Goal: Information Seeking & Learning: Find contact information

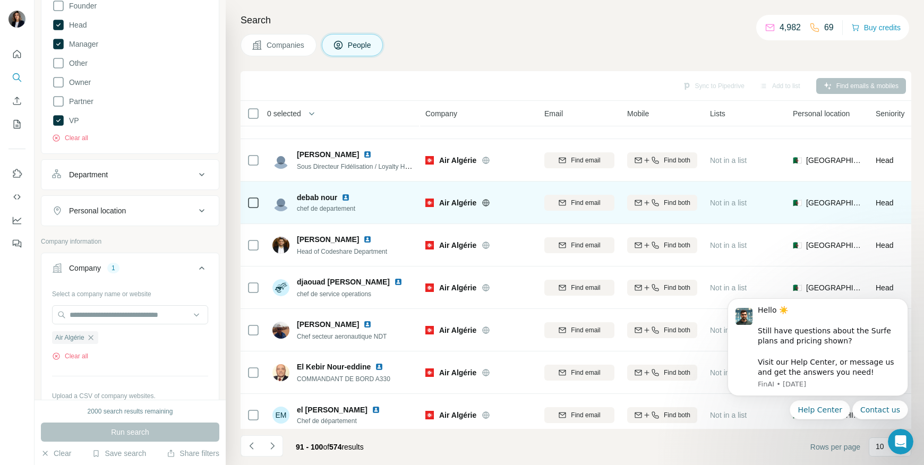
scroll to position [128, 0]
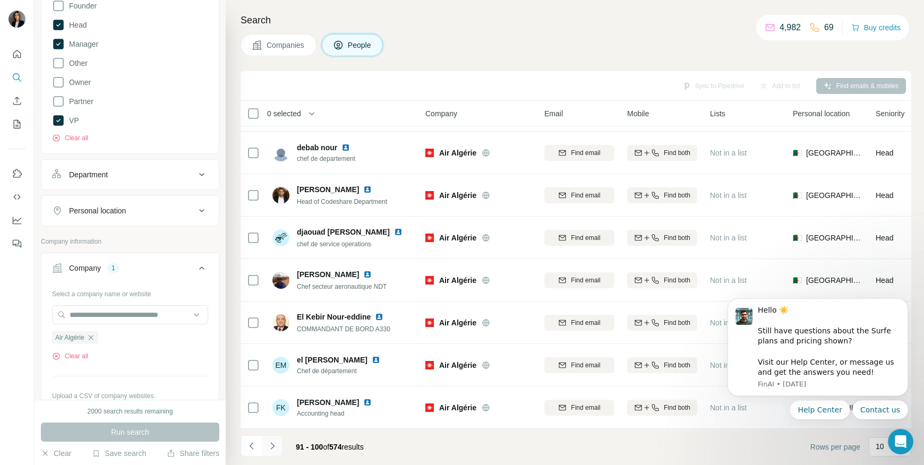
click at [275, 450] on icon "Navigate to next page" at bounding box center [272, 446] width 11 height 11
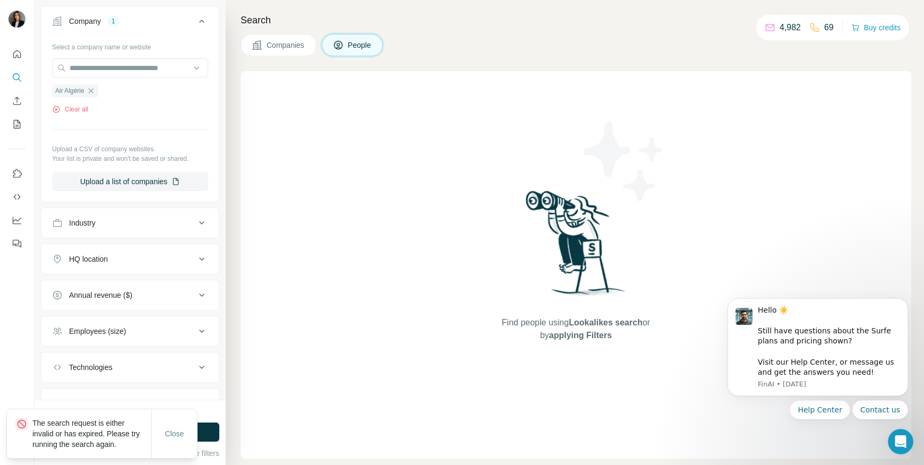
scroll to position [594, 0]
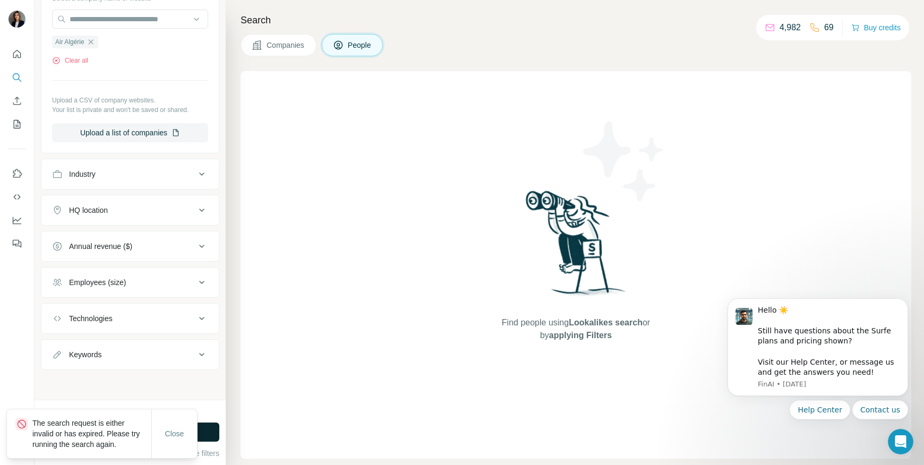
click at [209, 436] on button "Run search" at bounding box center [130, 431] width 178 height 19
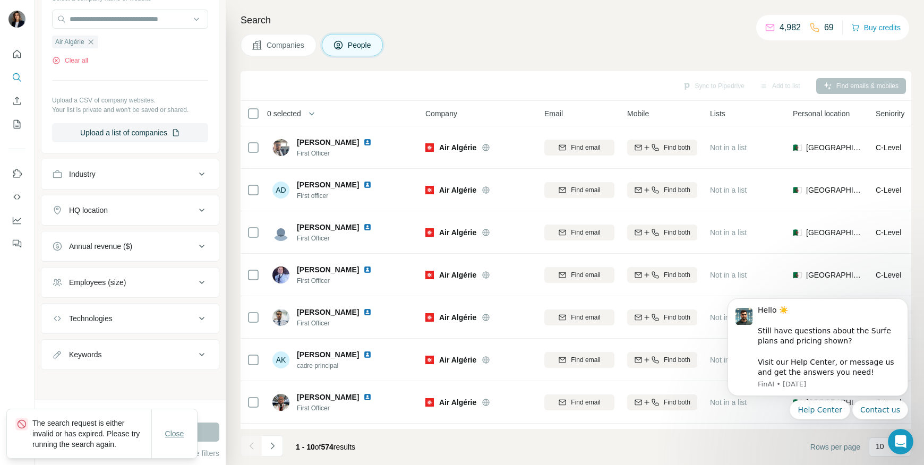
click at [176, 432] on span "Close" at bounding box center [174, 433] width 19 height 11
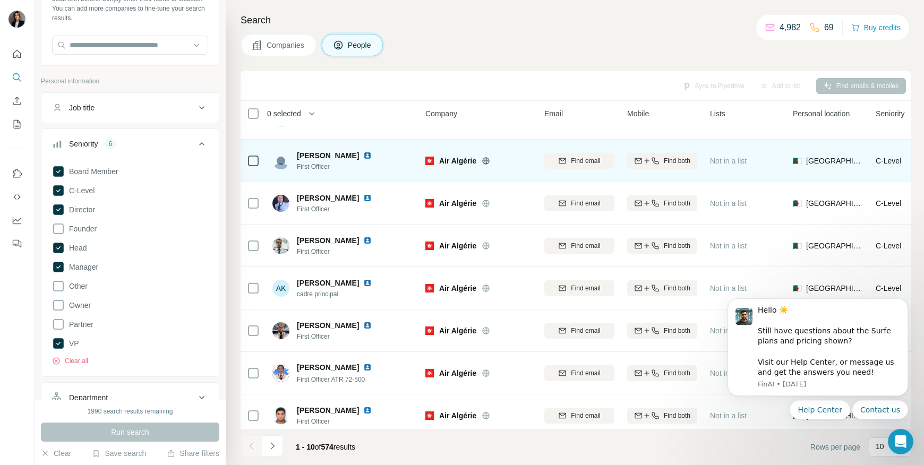
scroll to position [128, 0]
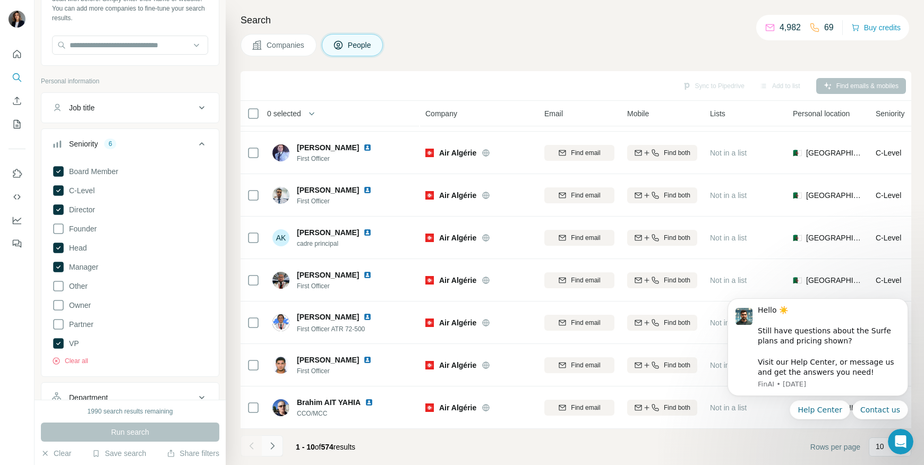
click at [274, 450] on icon "Navigate to next page" at bounding box center [272, 446] width 11 height 11
click at [275, 447] on icon "Navigate to next page" at bounding box center [272, 446] width 11 height 11
click at [268, 446] on icon "Navigate to next page" at bounding box center [272, 446] width 11 height 11
click at [266, 444] on button "Navigate to next page" at bounding box center [272, 445] width 21 height 21
click at [278, 447] on button "Navigate to next page" at bounding box center [272, 445] width 21 height 21
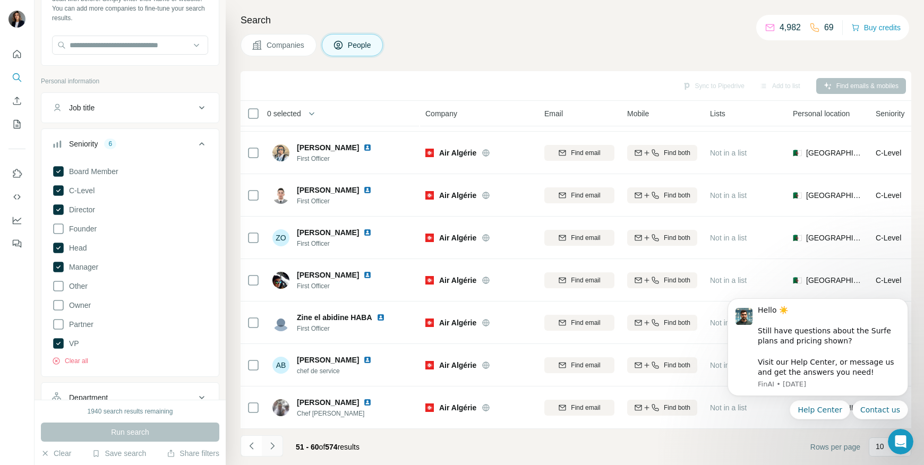
click at [267, 443] on icon "Navigate to next page" at bounding box center [272, 446] width 11 height 11
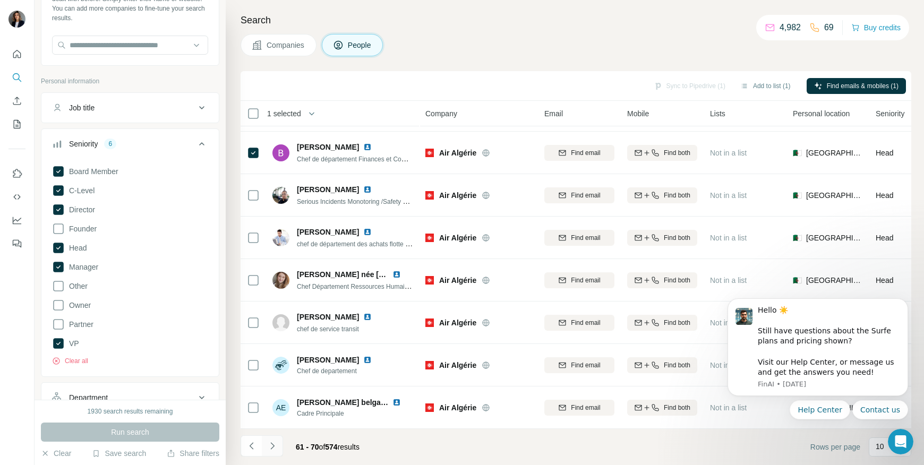
click at [274, 447] on icon "Navigate to next page" at bounding box center [272, 446] width 11 height 11
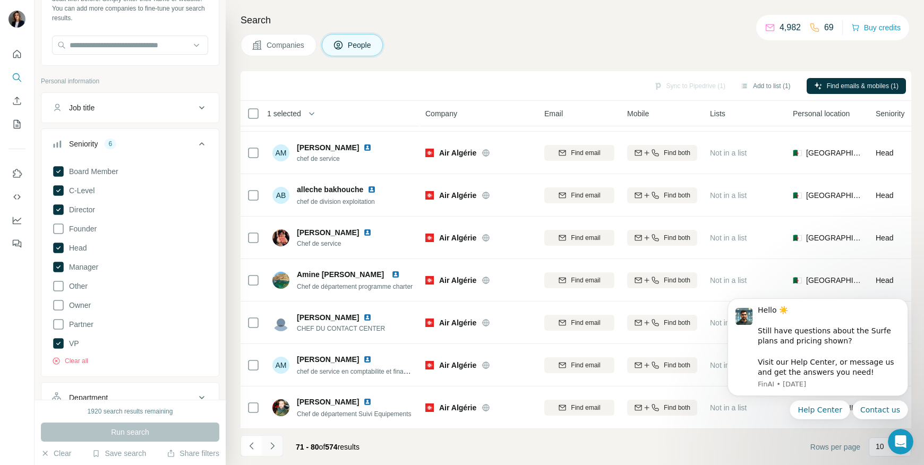
click at [271, 444] on icon "Navigate to next page" at bounding box center [272, 446] width 11 height 11
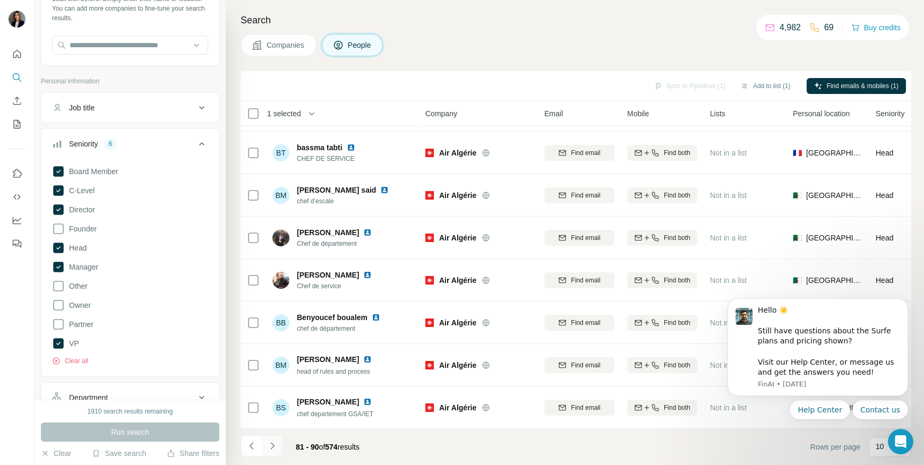
click at [275, 449] on icon "Navigate to next page" at bounding box center [272, 446] width 11 height 11
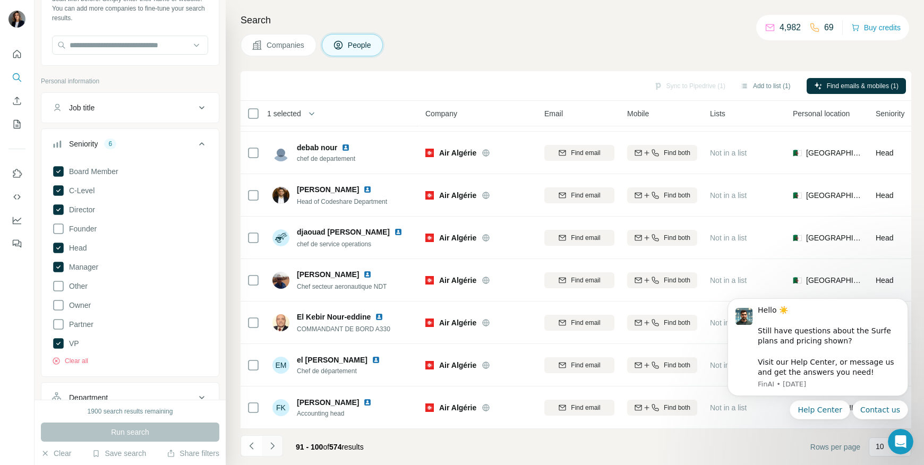
click at [272, 449] on icon "Navigate to next page" at bounding box center [272, 446] width 11 height 11
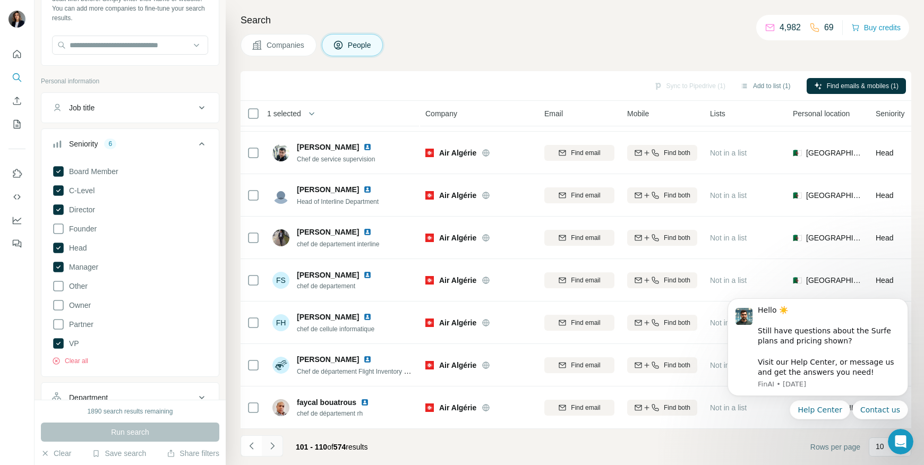
click at [273, 446] on icon "Navigate to next page" at bounding box center [272, 445] width 4 height 7
click at [275, 444] on icon "Navigate to next page" at bounding box center [272, 446] width 11 height 11
click at [274, 446] on icon "Navigate to next page" at bounding box center [272, 446] width 11 height 11
click at [268, 446] on icon "Navigate to next page" at bounding box center [272, 446] width 11 height 11
click at [279, 445] on button "Navigate to next page" at bounding box center [272, 445] width 21 height 21
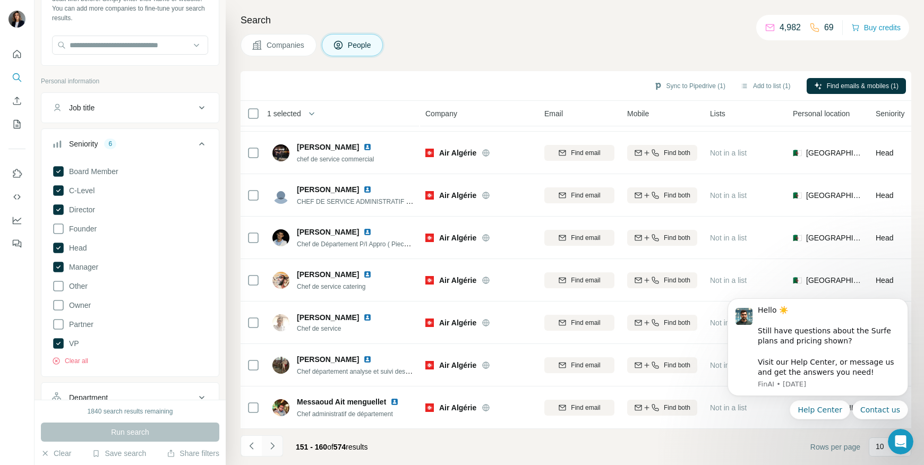
click at [269, 448] on icon "Navigate to next page" at bounding box center [272, 446] width 11 height 11
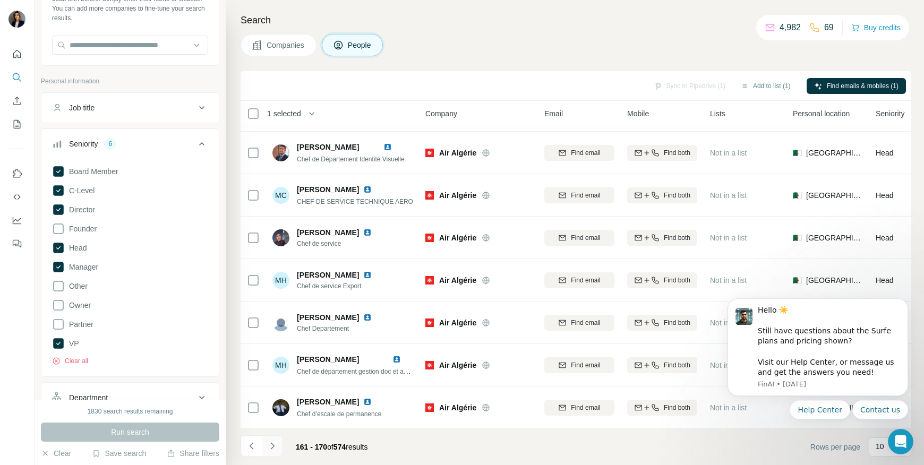
click at [271, 449] on icon "Navigate to next page" at bounding box center [272, 446] width 11 height 11
click at [272, 440] on button "Navigate to next page" at bounding box center [272, 445] width 21 height 21
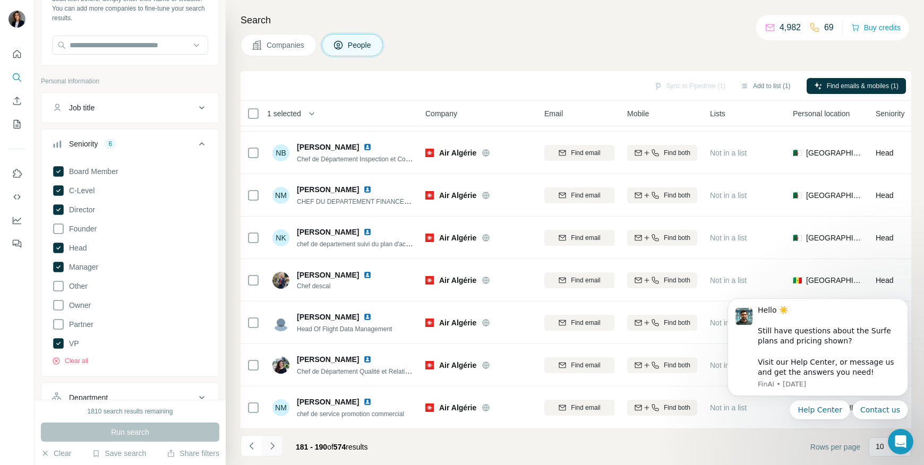
click at [275, 444] on icon "Navigate to next page" at bounding box center [272, 446] width 11 height 11
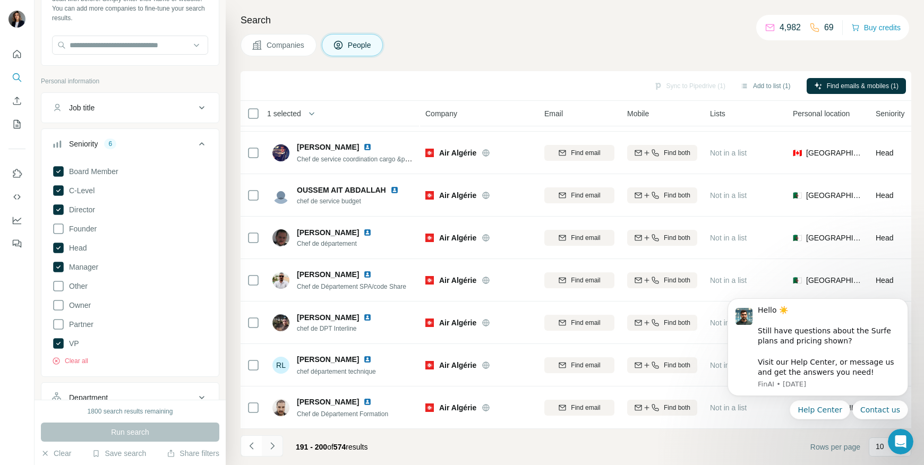
click at [275, 445] on icon "Navigate to next page" at bounding box center [272, 446] width 11 height 11
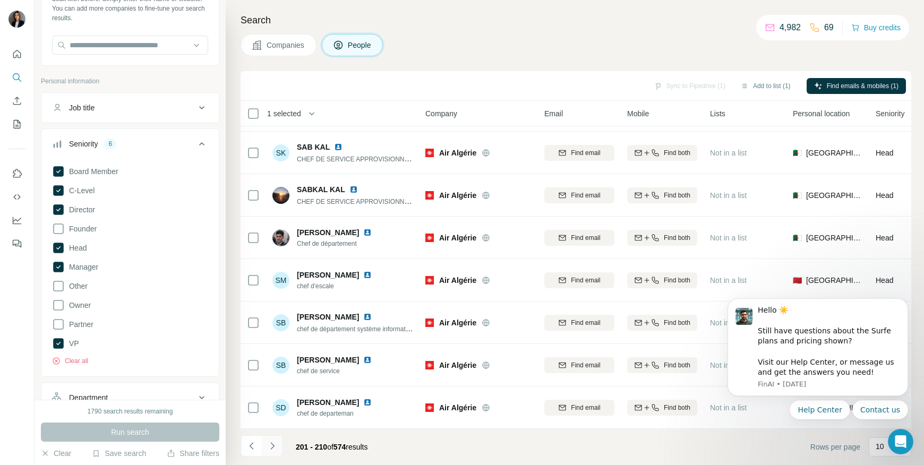
click at [269, 440] on button "Navigate to next page" at bounding box center [272, 445] width 21 height 21
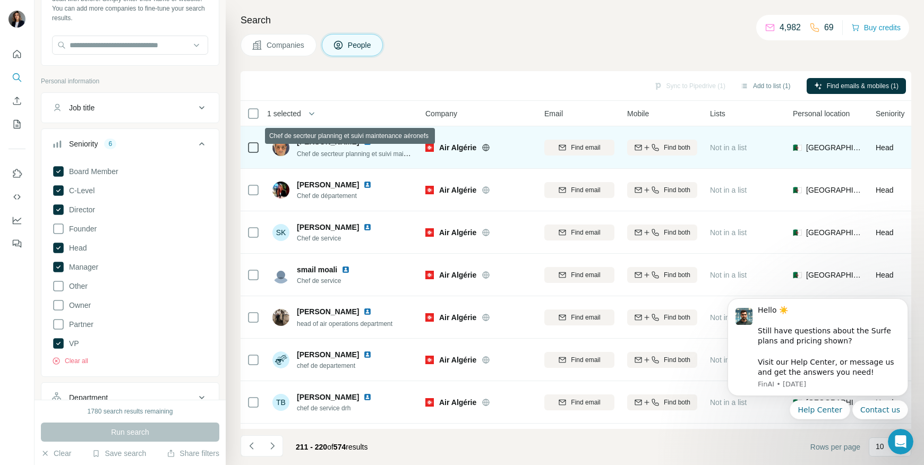
click at [346, 153] on span "Chef de secrteur planning et suivi maintenance aéronefs" at bounding box center [376, 153] width 159 height 8
click at [370, 142] on img at bounding box center [367, 141] width 8 height 8
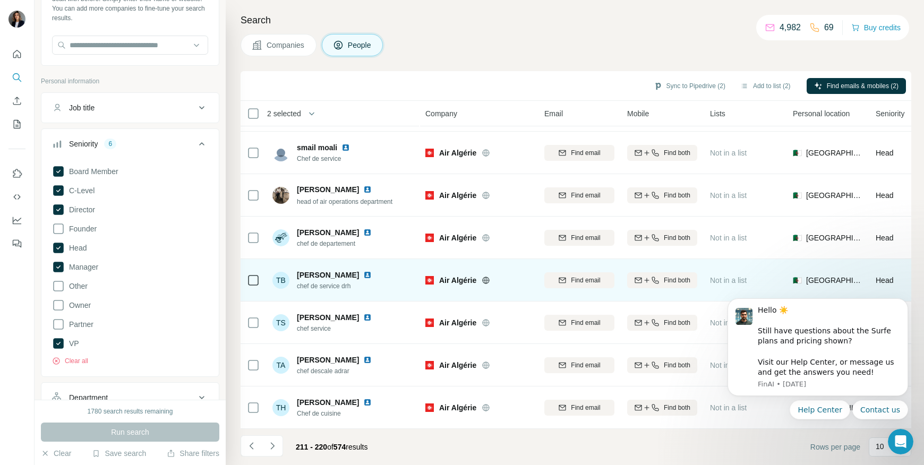
scroll to position [128, 0]
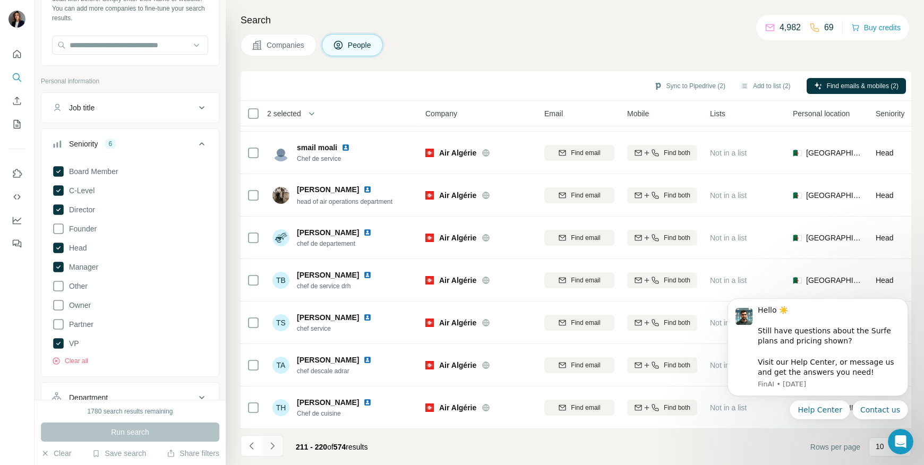
click at [275, 445] on icon "Navigate to next page" at bounding box center [272, 446] width 11 height 11
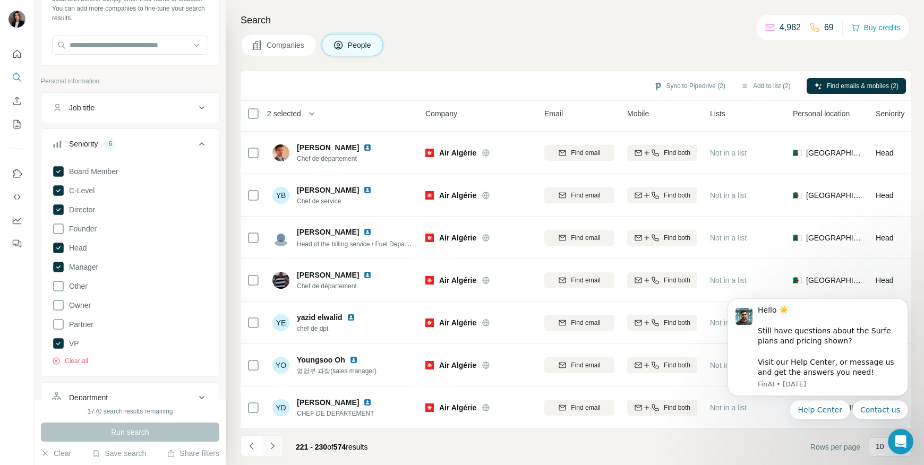
click at [269, 453] on button "Navigate to next page" at bounding box center [272, 445] width 21 height 21
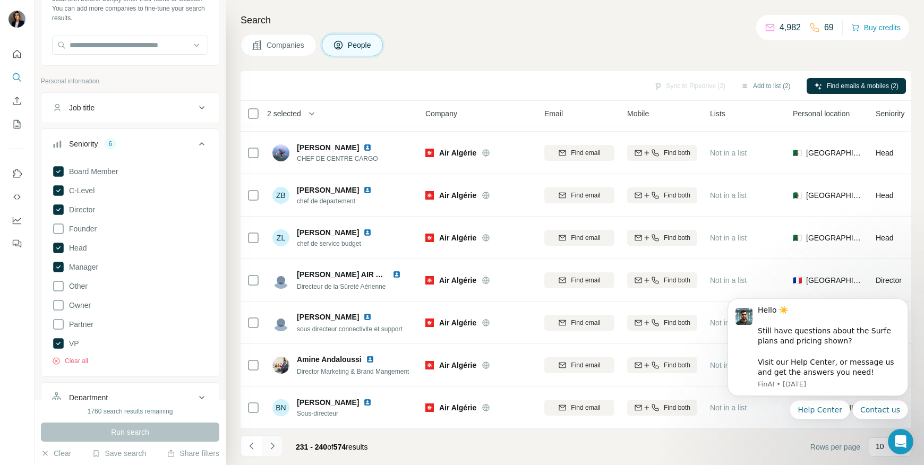
click at [272, 445] on icon "Navigate to next page" at bounding box center [272, 446] width 11 height 11
click at [271, 451] on button "Navigate to next page" at bounding box center [272, 445] width 21 height 21
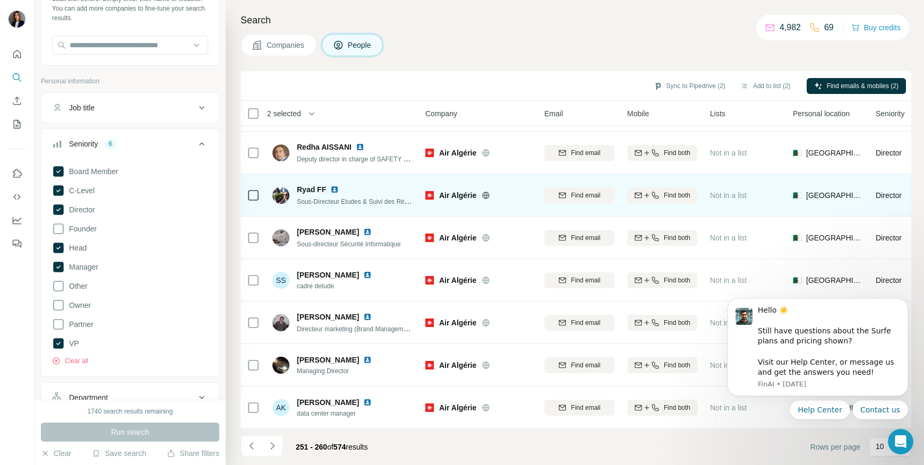
scroll to position [0, 0]
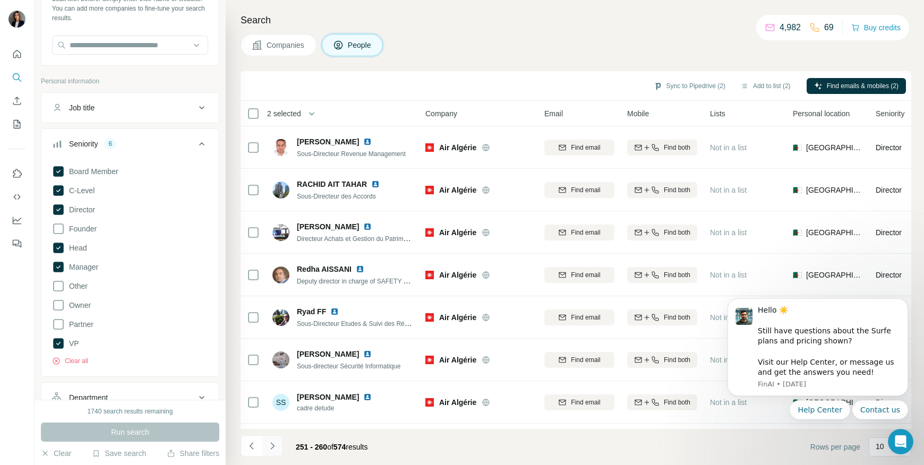
click at [277, 447] on button "Navigate to next page" at bounding box center [272, 445] width 21 height 21
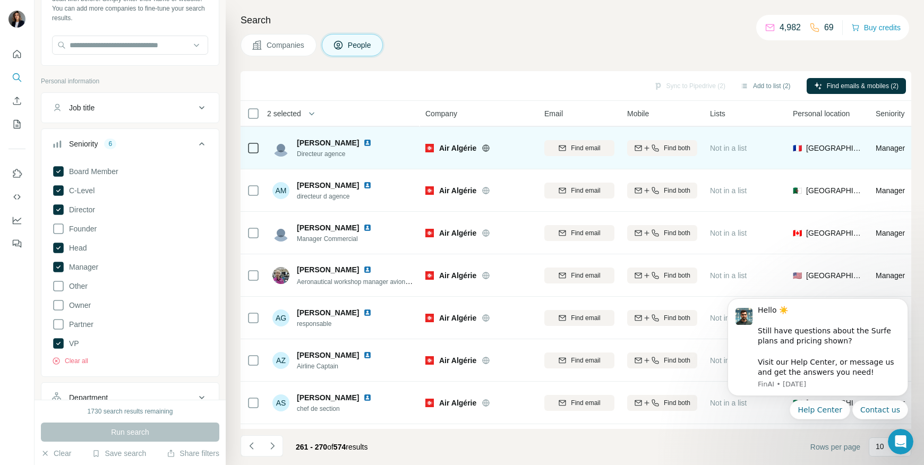
scroll to position [128, 0]
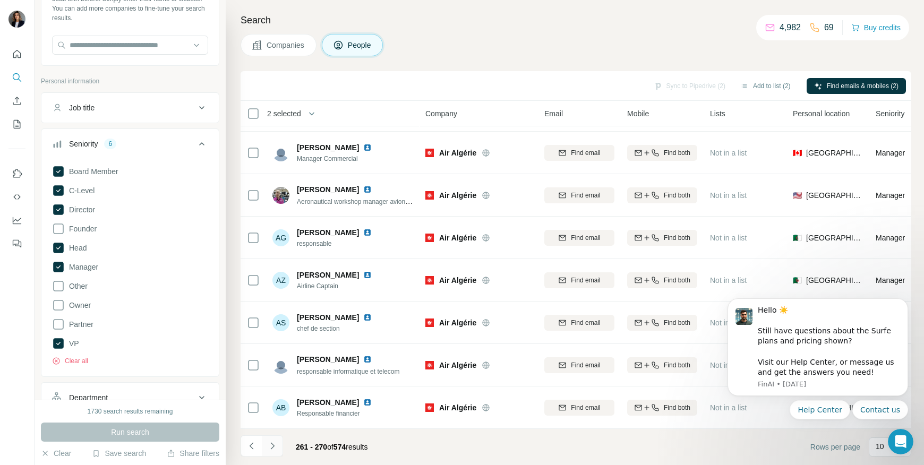
click at [271, 446] on icon "Navigate to next page" at bounding box center [272, 446] width 11 height 11
click at [273, 449] on icon "Navigate to next page" at bounding box center [272, 446] width 11 height 11
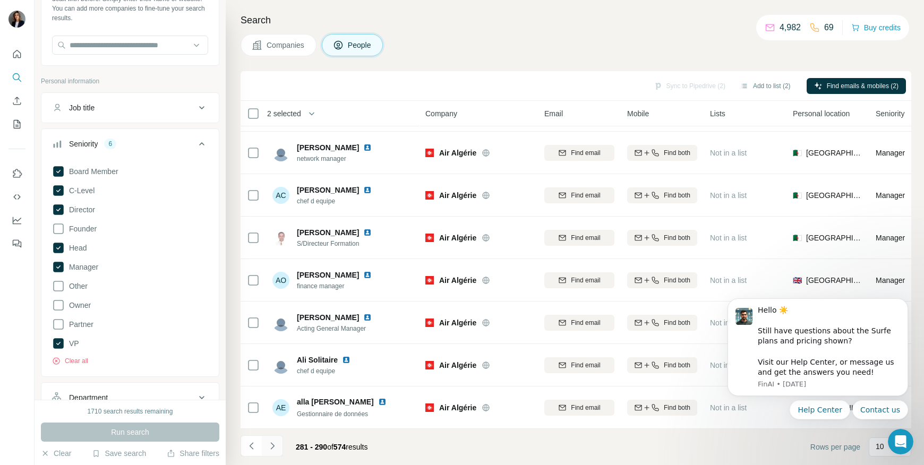
click at [270, 441] on icon "Navigate to next page" at bounding box center [272, 446] width 11 height 11
click at [270, 445] on icon "Navigate to next page" at bounding box center [272, 446] width 11 height 11
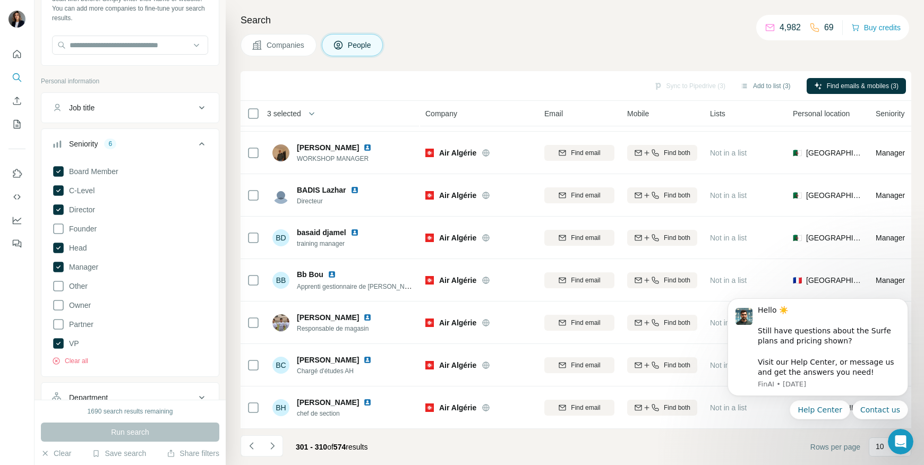
click at [274, 445] on icon "Navigate to next page" at bounding box center [272, 446] width 11 height 11
click at [270, 447] on icon "Navigate to next page" at bounding box center [272, 446] width 11 height 11
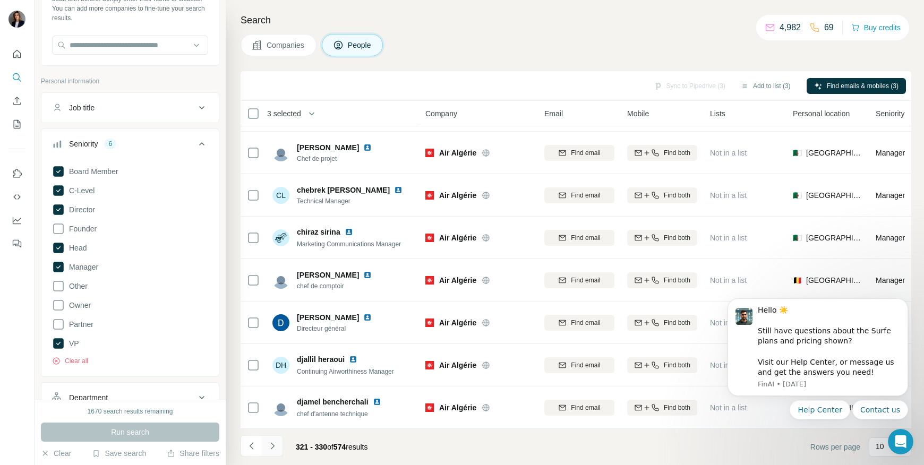
click at [280, 445] on button "Navigate to next page" at bounding box center [272, 445] width 21 height 21
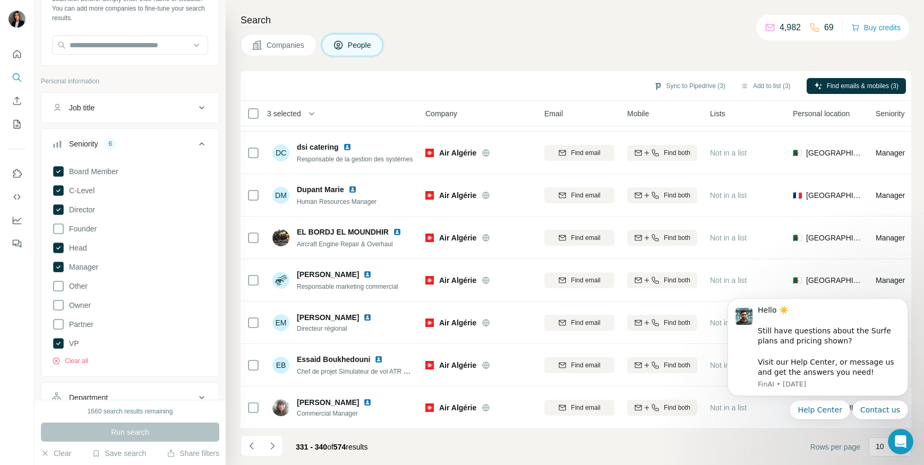
click at [270, 443] on icon "Navigate to next page" at bounding box center [272, 446] width 11 height 11
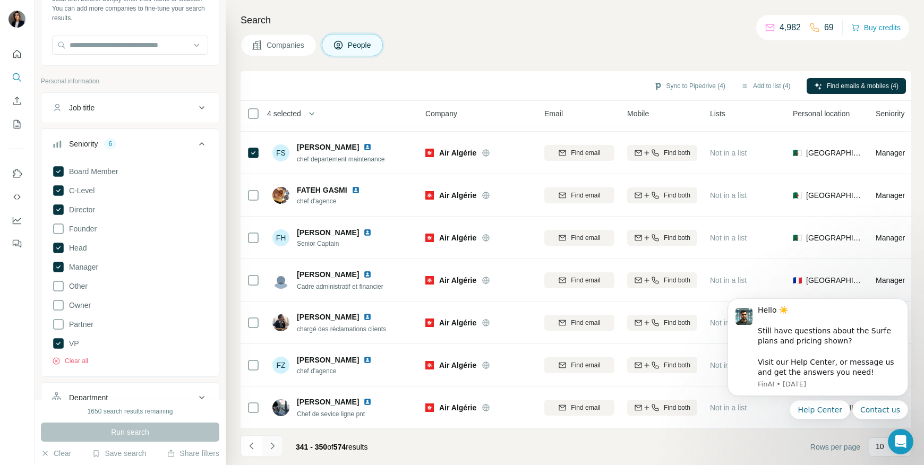
click at [278, 445] on button "Navigate to next page" at bounding box center [272, 445] width 21 height 21
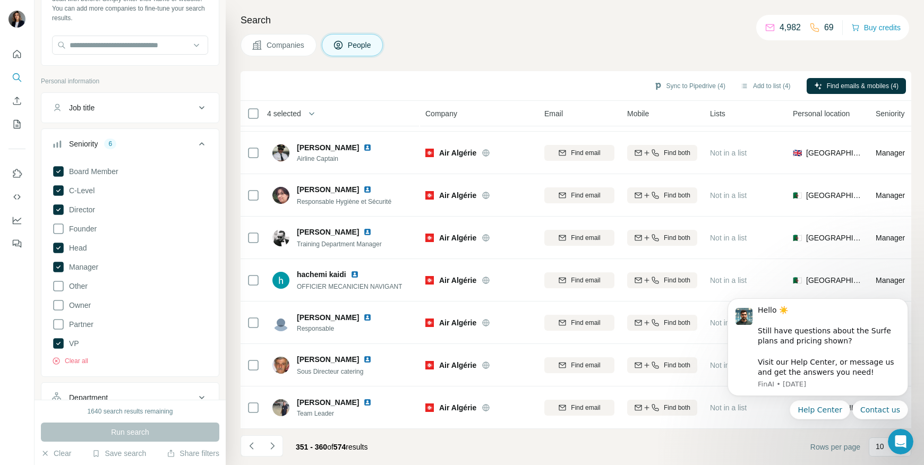
click at [274, 449] on icon "Navigate to next page" at bounding box center [272, 446] width 11 height 11
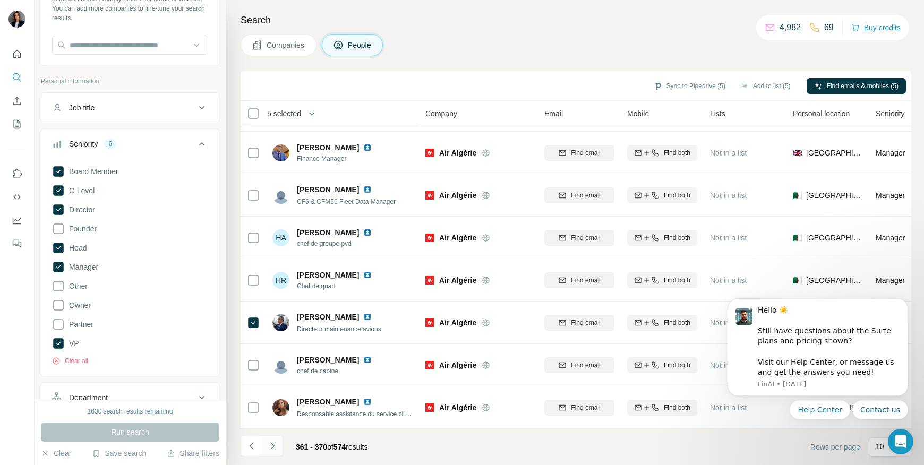
click at [276, 446] on icon "Navigate to next page" at bounding box center [272, 446] width 11 height 11
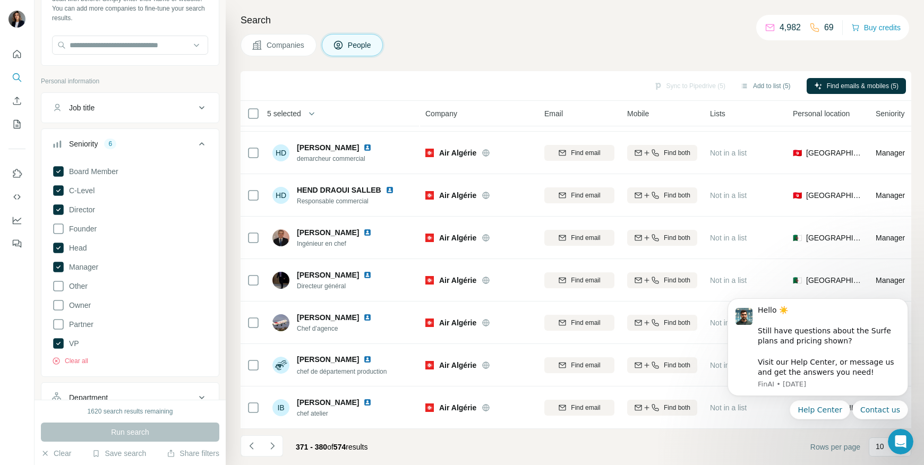
click at [275, 446] on icon "Navigate to next page" at bounding box center [272, 446] width 11 height 11
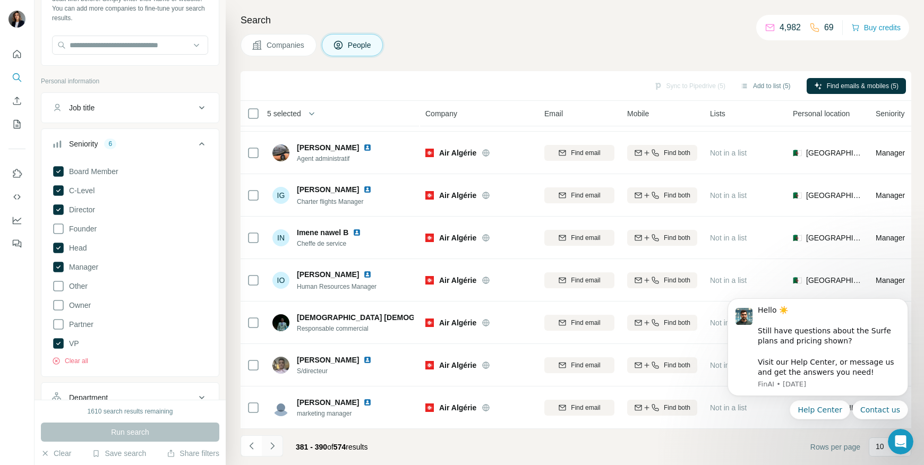
click at [263, 449] on button "Navigate to next page" at bounding box center [272, 445] width 21 height 21
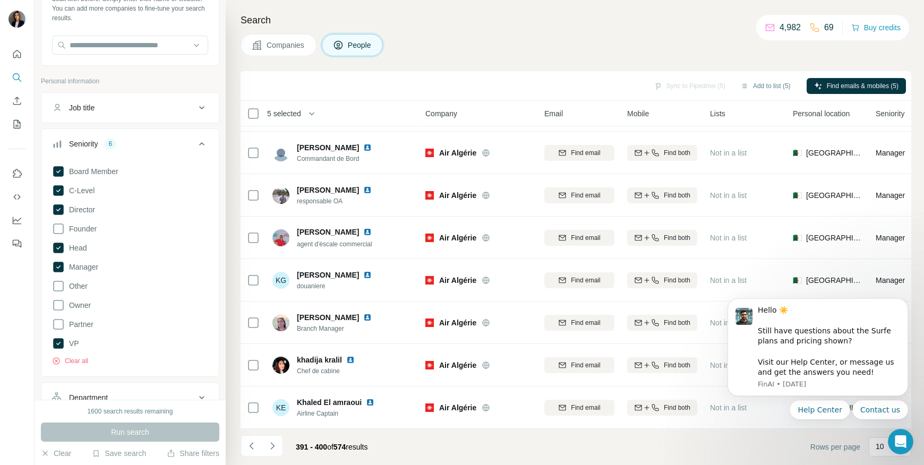
click at [271, 442] on icon "Navigate to next page" at bounding box center [272, 446] width 11 height 11
click at [273, 444] on icon "Navigate to next page" at bounding box center [272, 446] width 11 height 11
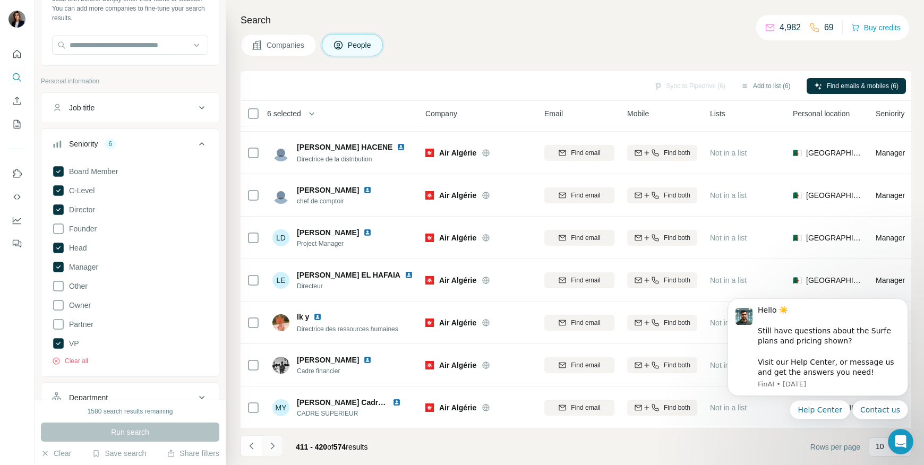
click at [277, 449] on icon "Navigate to next page" at bounding box center [272, 446] width 11 height 11
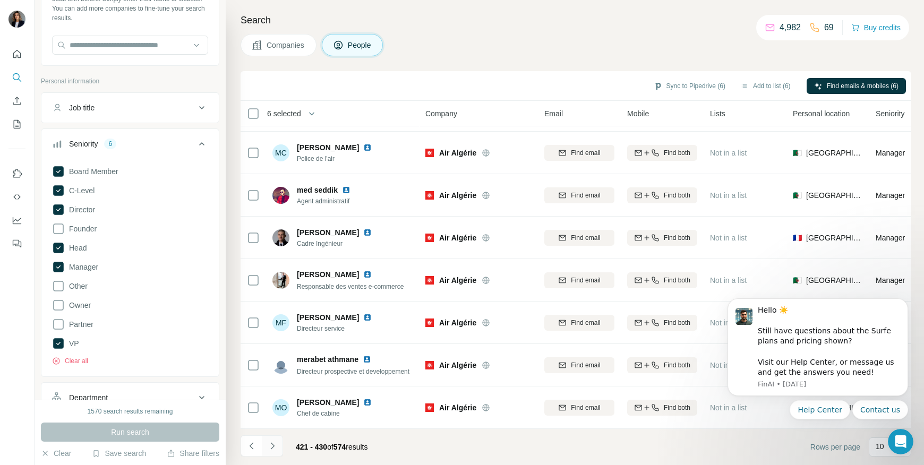
click at [278, 446] on button "Navigate to next page" at bounding box center [272, 445] width 21 height 21
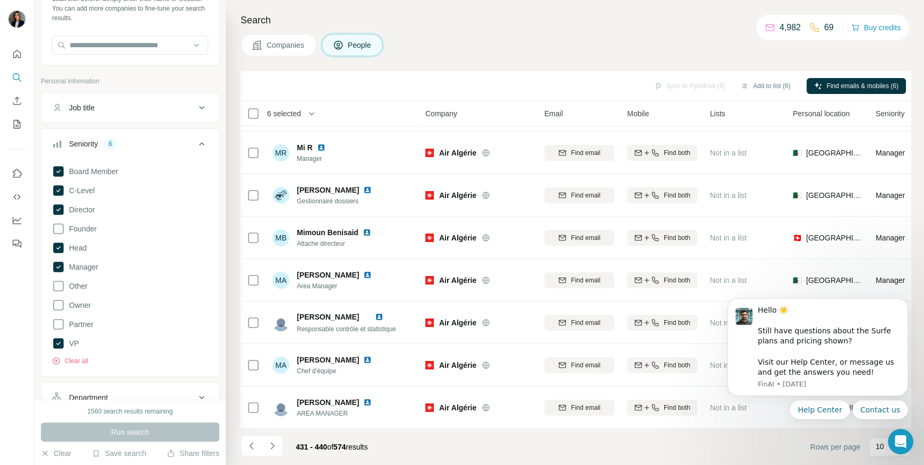
click at [273, 450] on icon "Navigate to next page" at bounding box center [272, 446] width 11 height 11
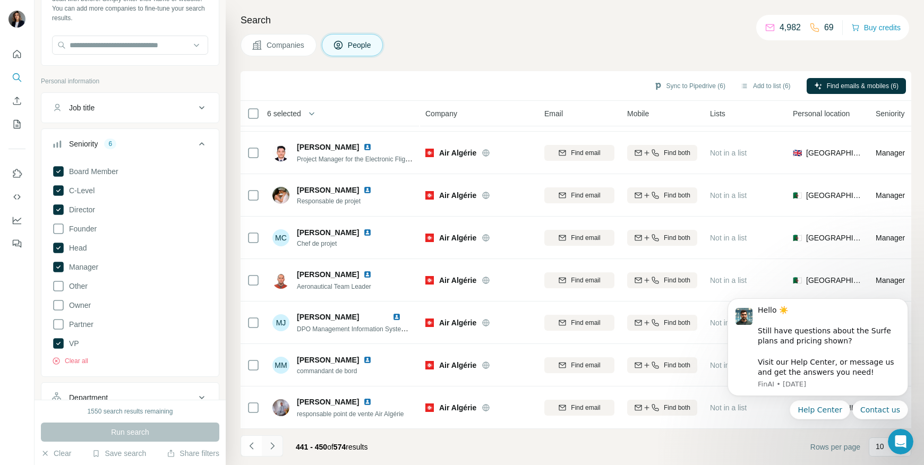
click at [270, 454] on button "Navigate to next page" at bounding box center [272, 445] width 21 height 21
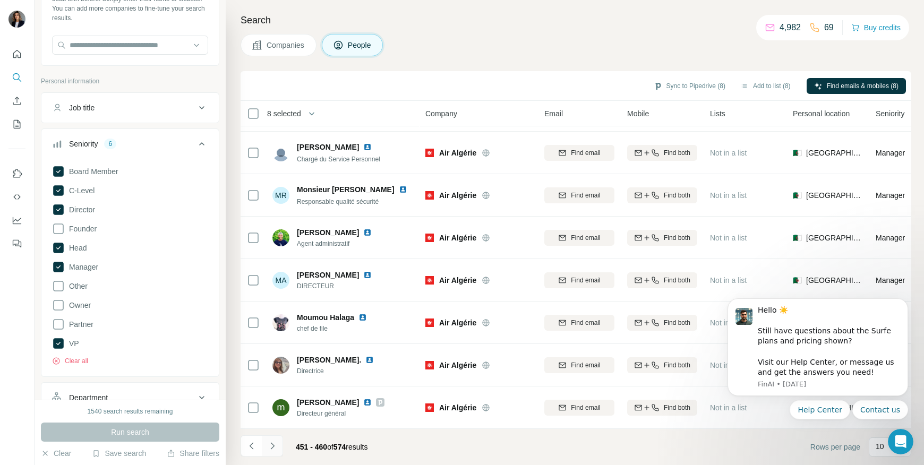
click at [273, 446] on icon "Navigate to next page" at bounding box center [272, 445] width 4 height 7
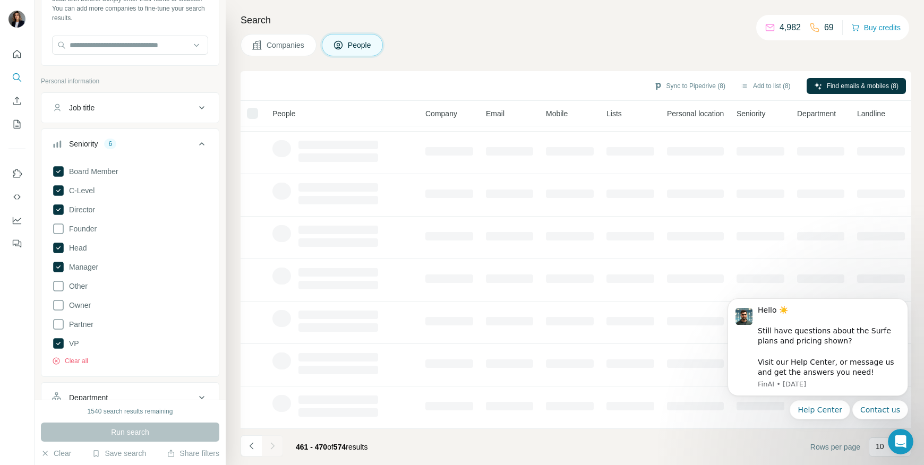
scroll to position [0, 0]
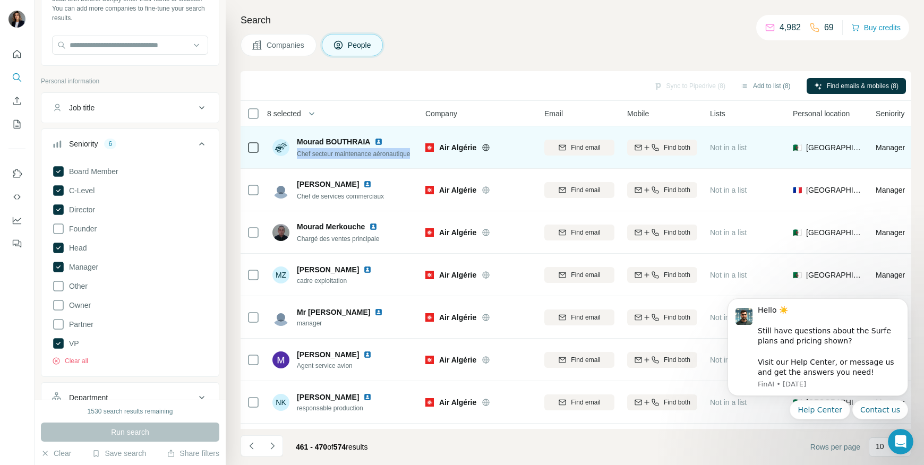
drag, startPoint x: 296, startPoint y: 154, endPoint x: 371, endPoint y: 159, distance: 75.0
click at [371, 159] on div "Mourad BOUTHRAIA Chef secteur maintenance aéronautique" at bounding box center [342, 147] width 141 height 29
click at [379, 138] on img at bounding box center [378, 141] width 8 height 8
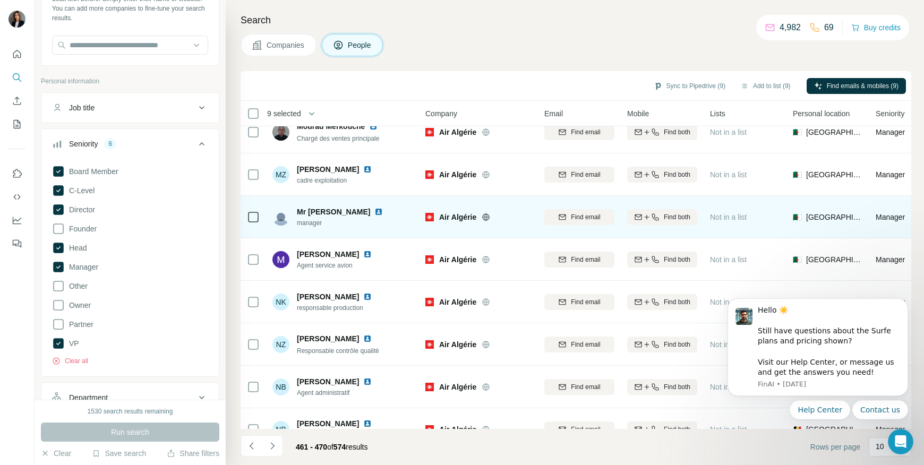
scroll to position [128, 0]
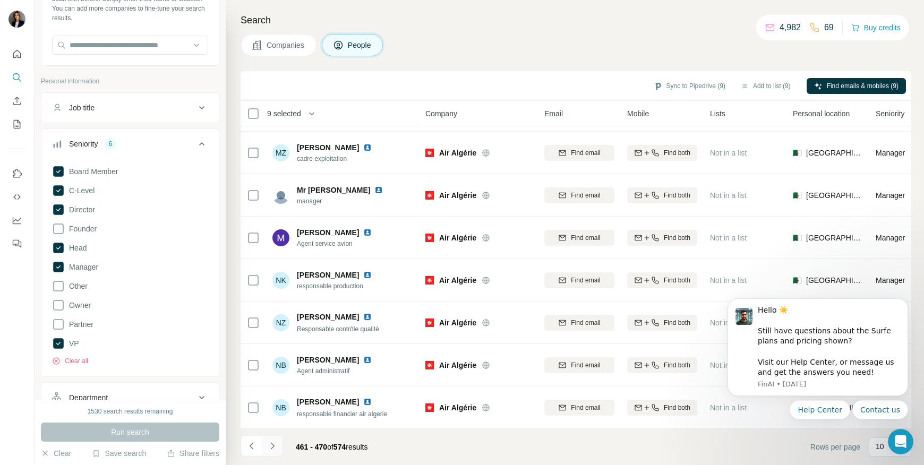
click at [278, 449] on button "Navigate to next page" at bounding box center [272, 445] width 21 height 21
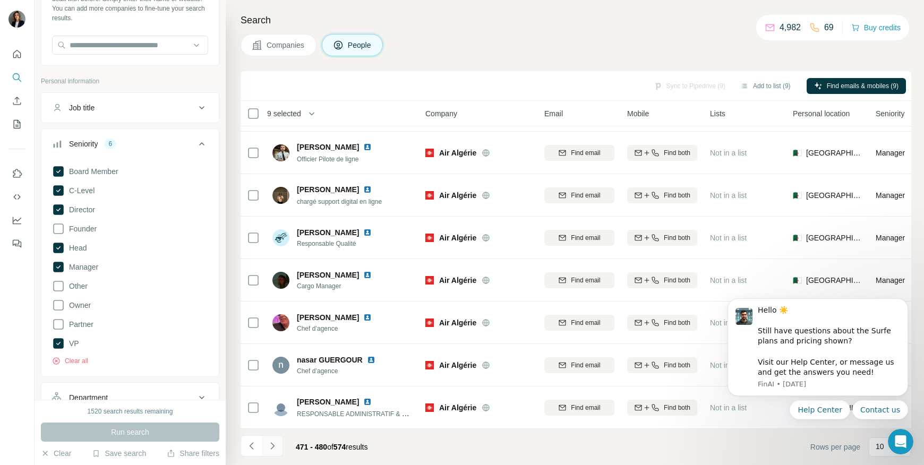
click at [269, 453] on button "Navigate to next page" at bounding box center [272, 445] width 21 height 21
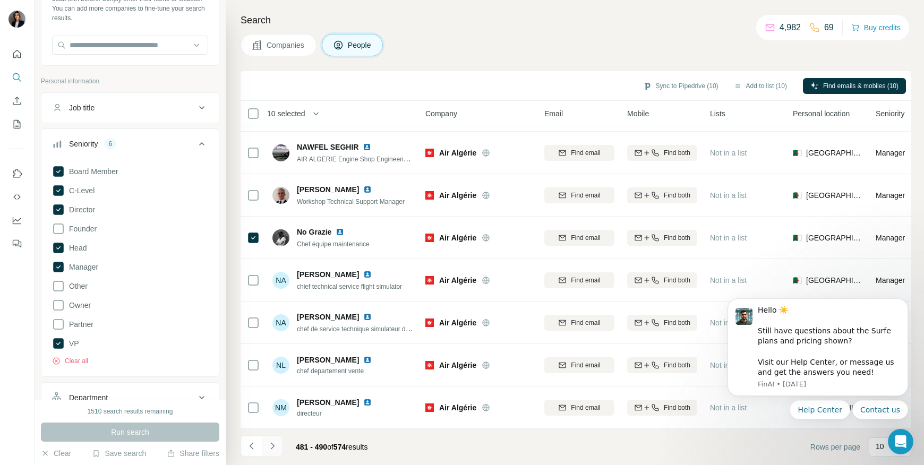
click at [275, 445] on icon "Navigate to next page" at bounding box center [272, 446] width 11 height 11
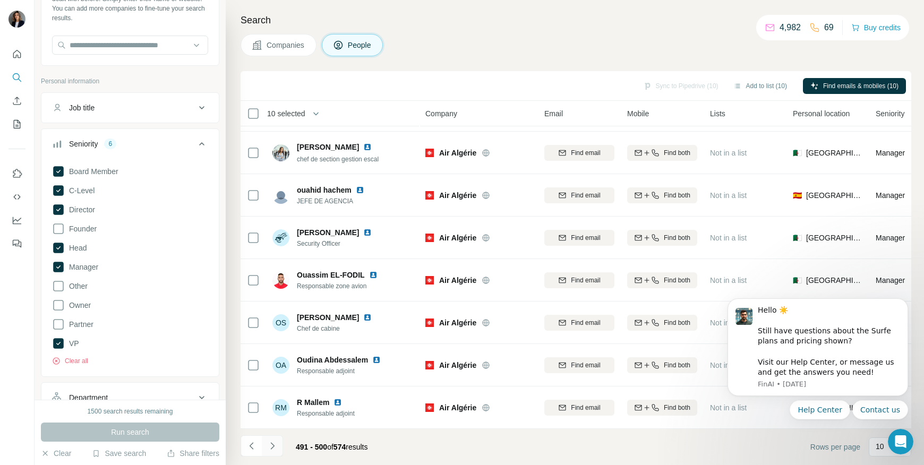
click at [271, 445] on icon "Navigate to next page" at bounding box center [272, 446] width 11 height 11
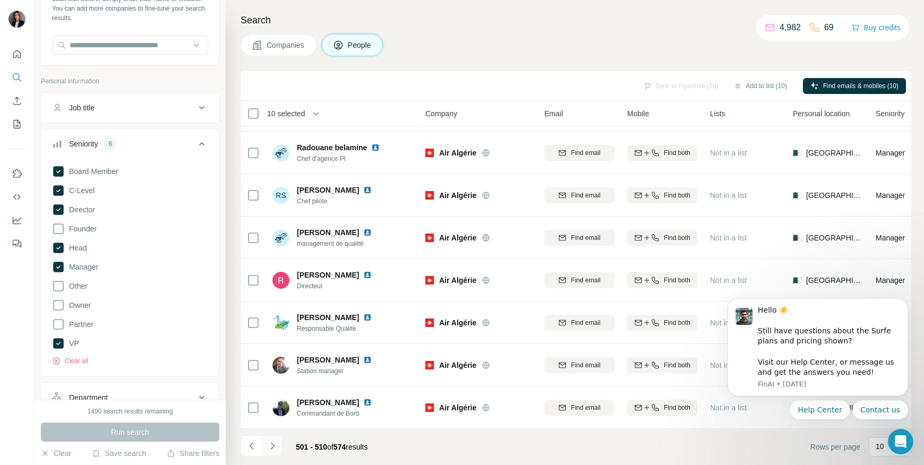
click at [268, 452] on button "Navigate to next page" at bounding box center [272, 445] width 21 height 21
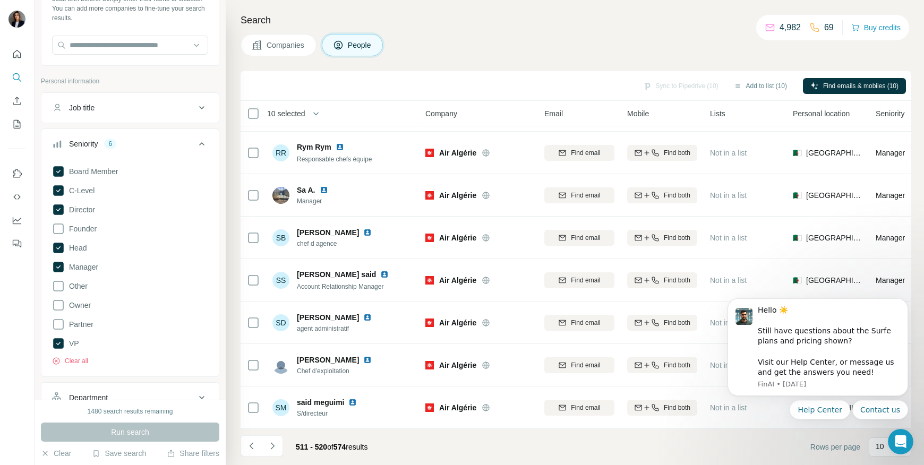
click at [274, 441] on icon "Navigate to next page" at bounding box center [272, 446] width 11 height 11
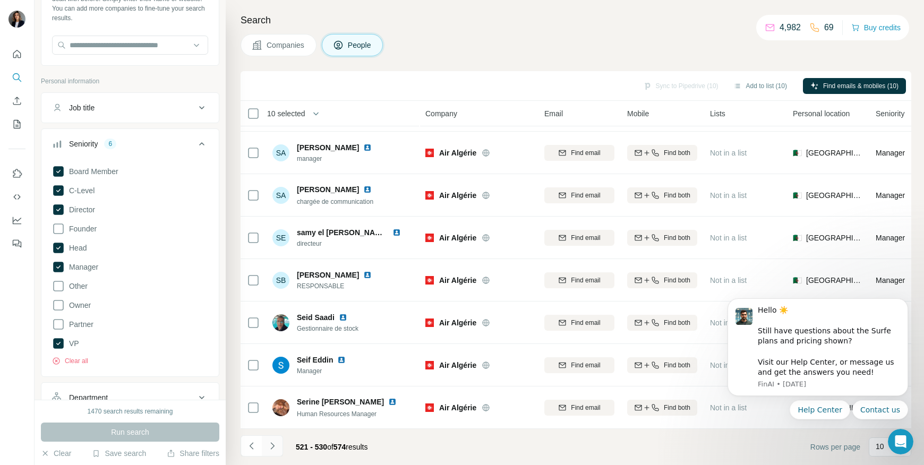
click at [278, 447] on button "Navigate to next page" at bounding box center [272, 445] width 21 height 21
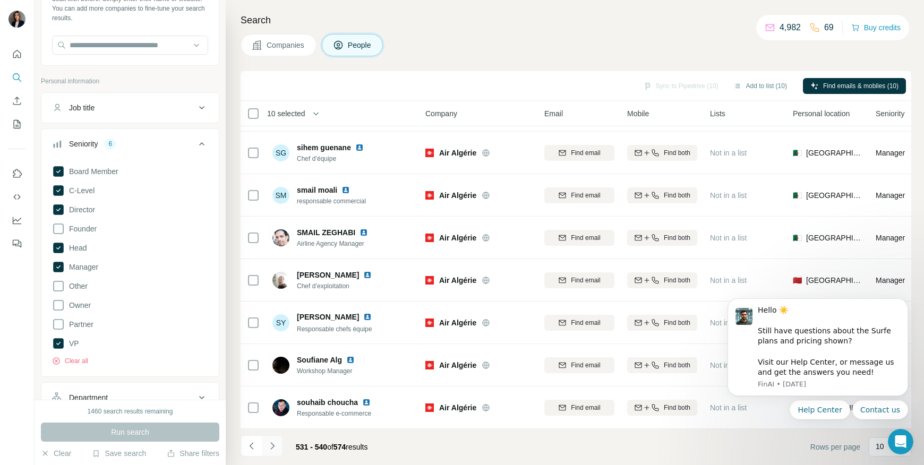
click at [270, 450] on icon "Navigate to next page" at bounding box center [272, 446] width 11 height 11
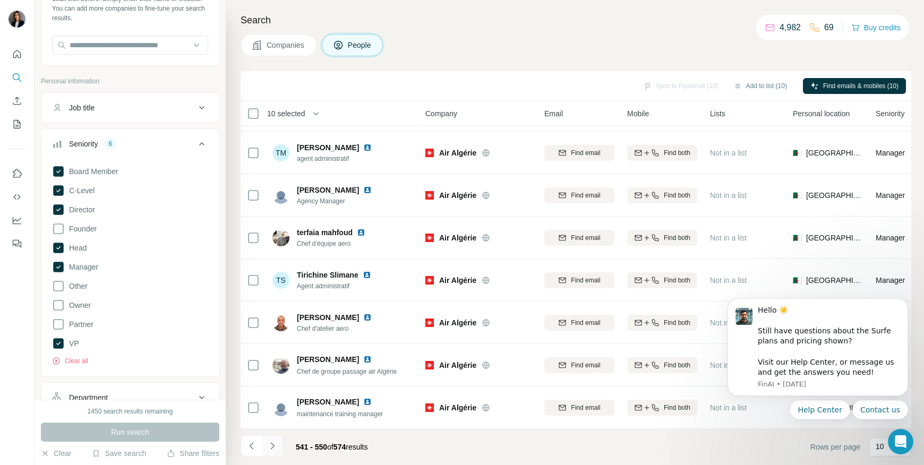
click at [275, 442] on icon "Navigate to next page" at bounding box center [272, 446] width 11 height 11
click at [278, 452] on button "Navigate to next page" at bounding box center [272, 445] width 21 height 21
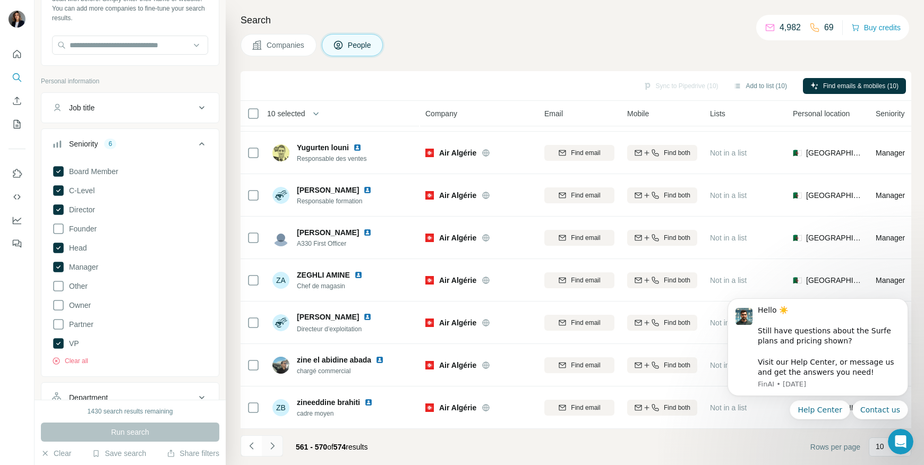
click at [281, 444] on button "Navigate to next page" at bounding box center [272, 445] width 21 height 21
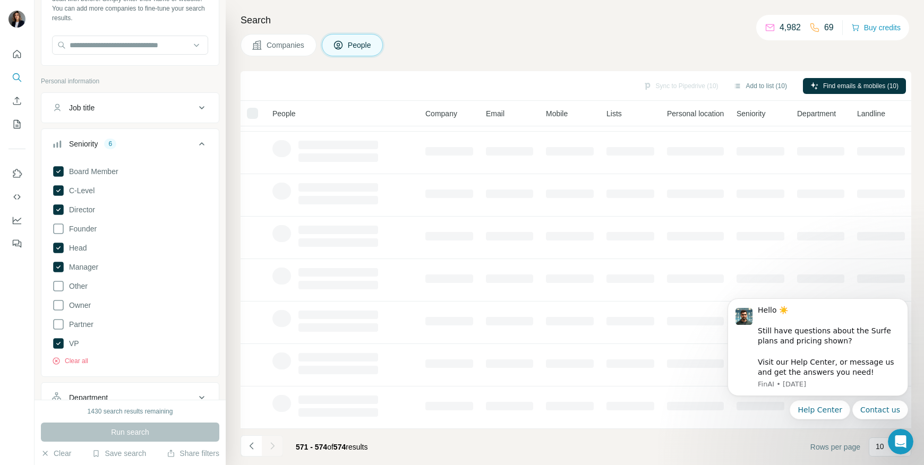
scroll to position [0, 0]
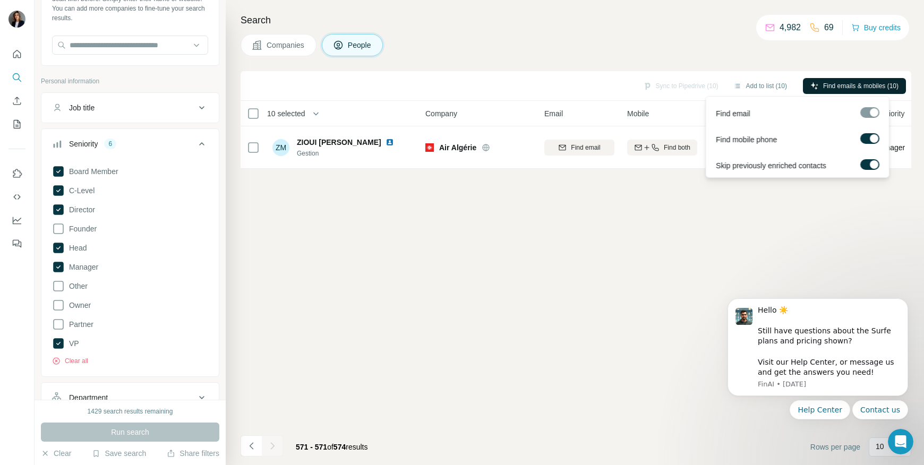
click at [851, 87] on span "Find emails & mobiles (10)" at bounding box center [860, 86] width 75 height 10
